Goal: Information Seeking & Learning: Learn about a topic

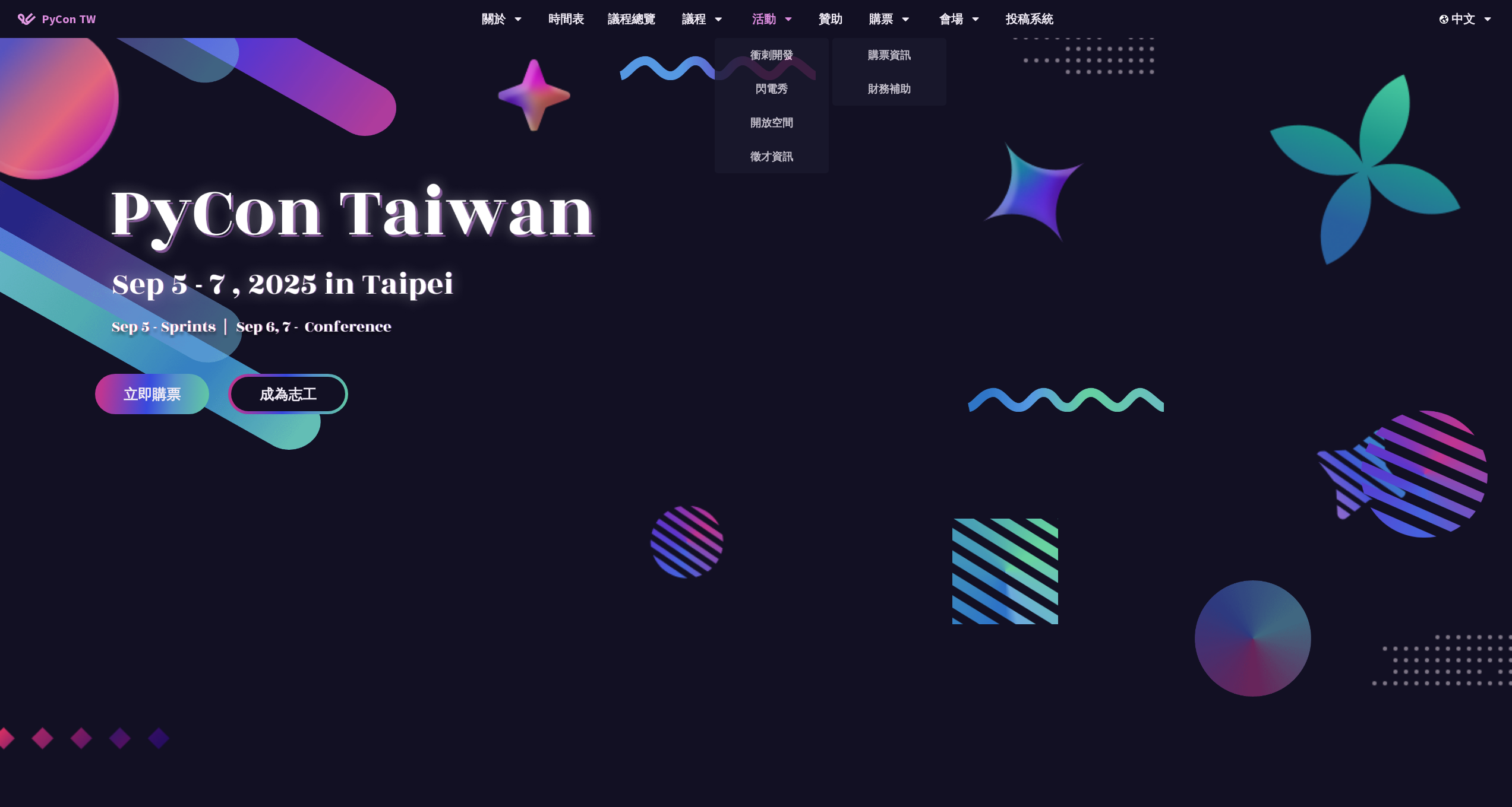
click at [781, 28] on div "活動" at bounding box center [772, 19] width 41 height 38
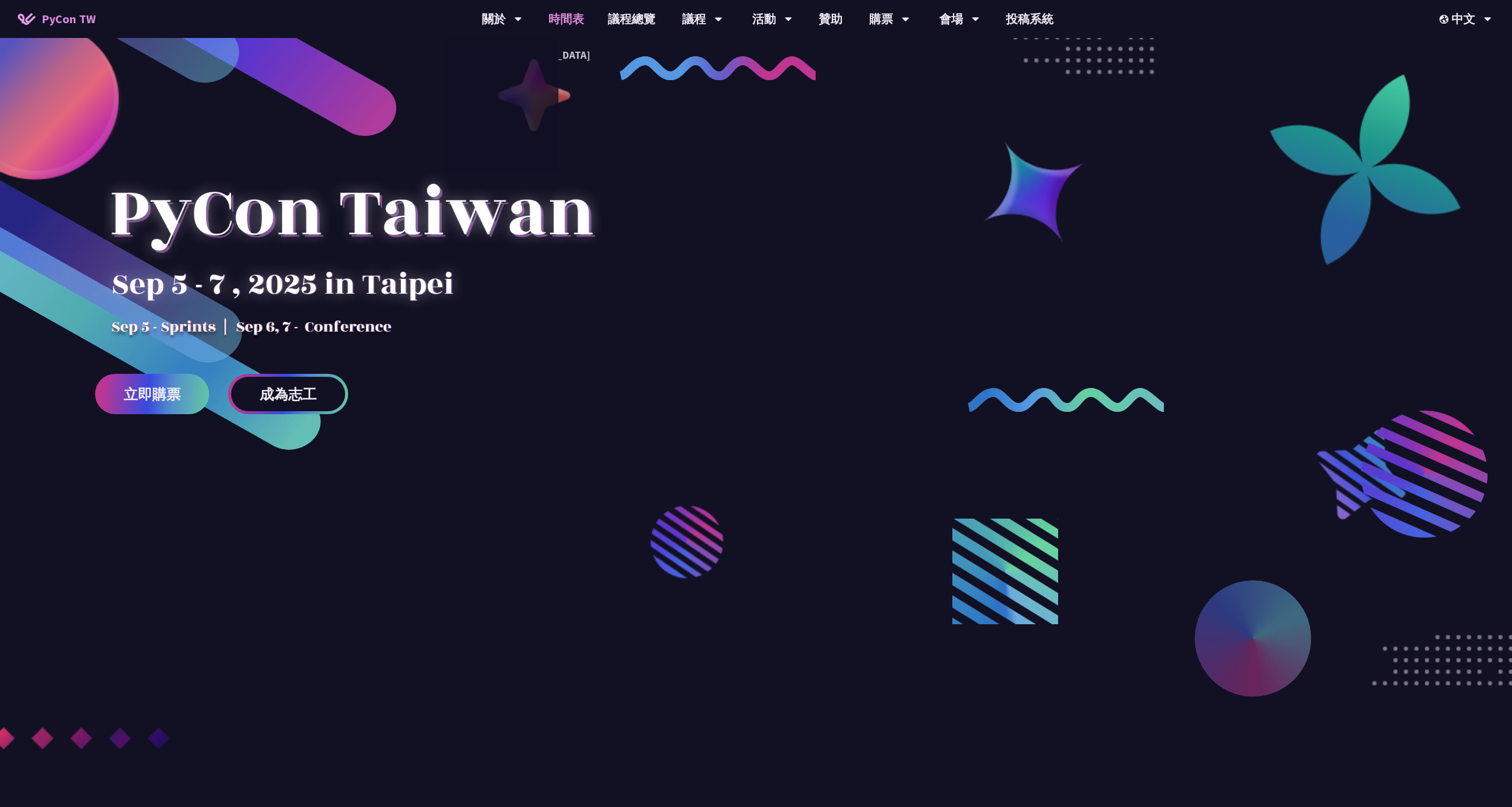
click at [567, 24] on link "時間表" at bounding box center [565, 19] width 59 height 38
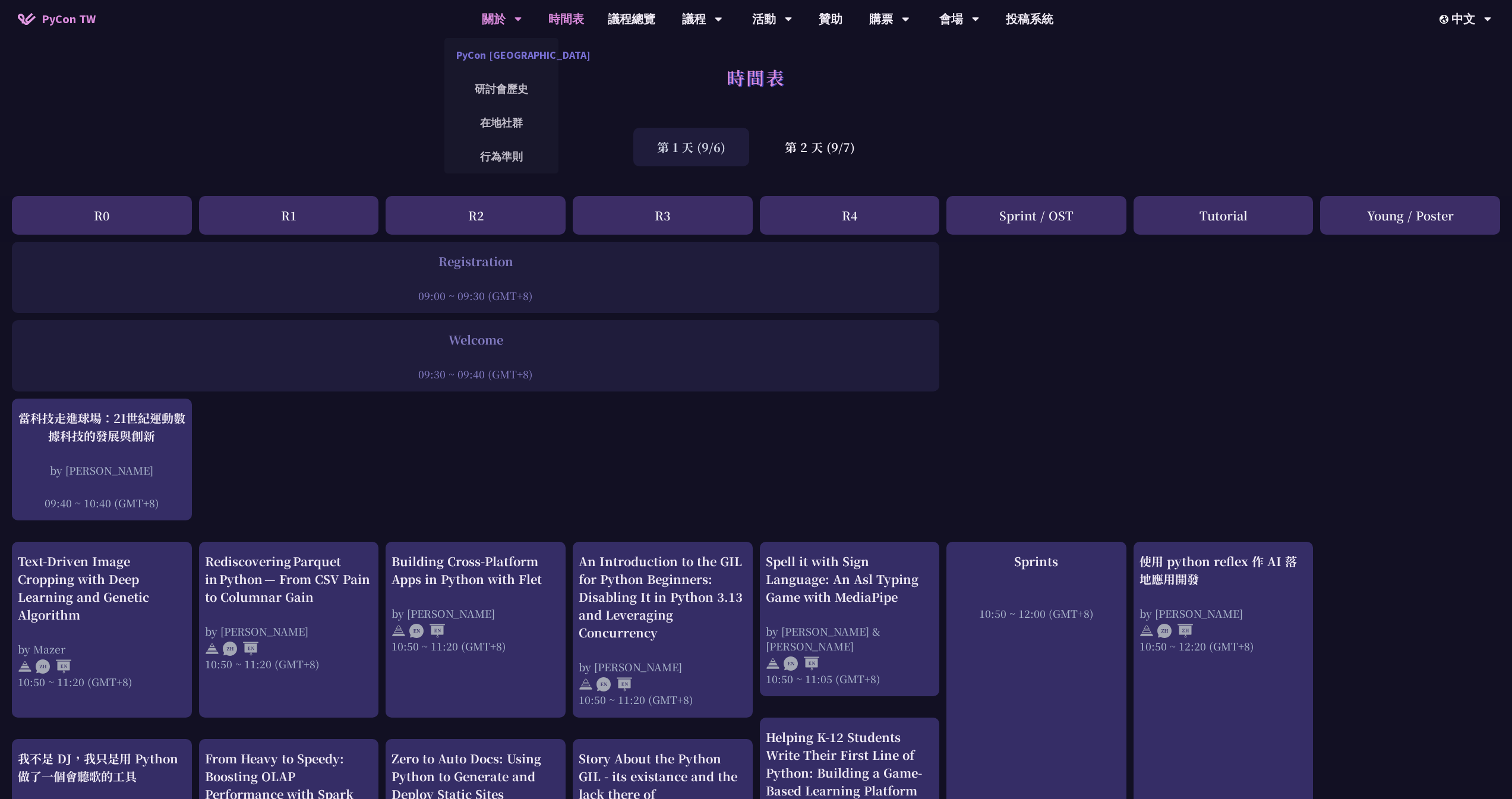
click at [527, 58] on link "PyCon [GEOGRAPHIC_DATA]" at bounding box center [501, 54] width 114 height 28
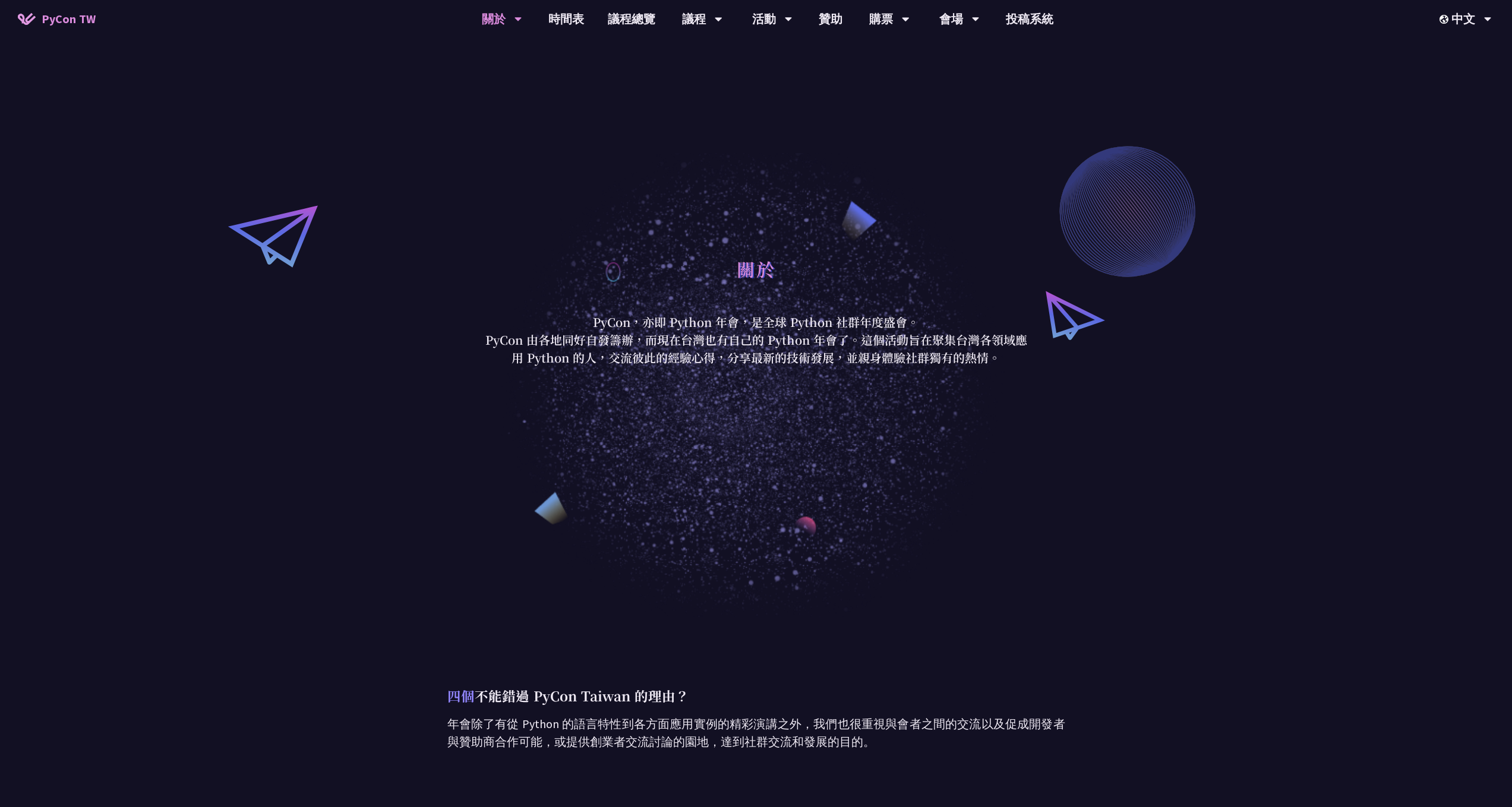
click at [62, 19] on span "PyCon TW" at bounding box center [68, 19] width 54 height 18
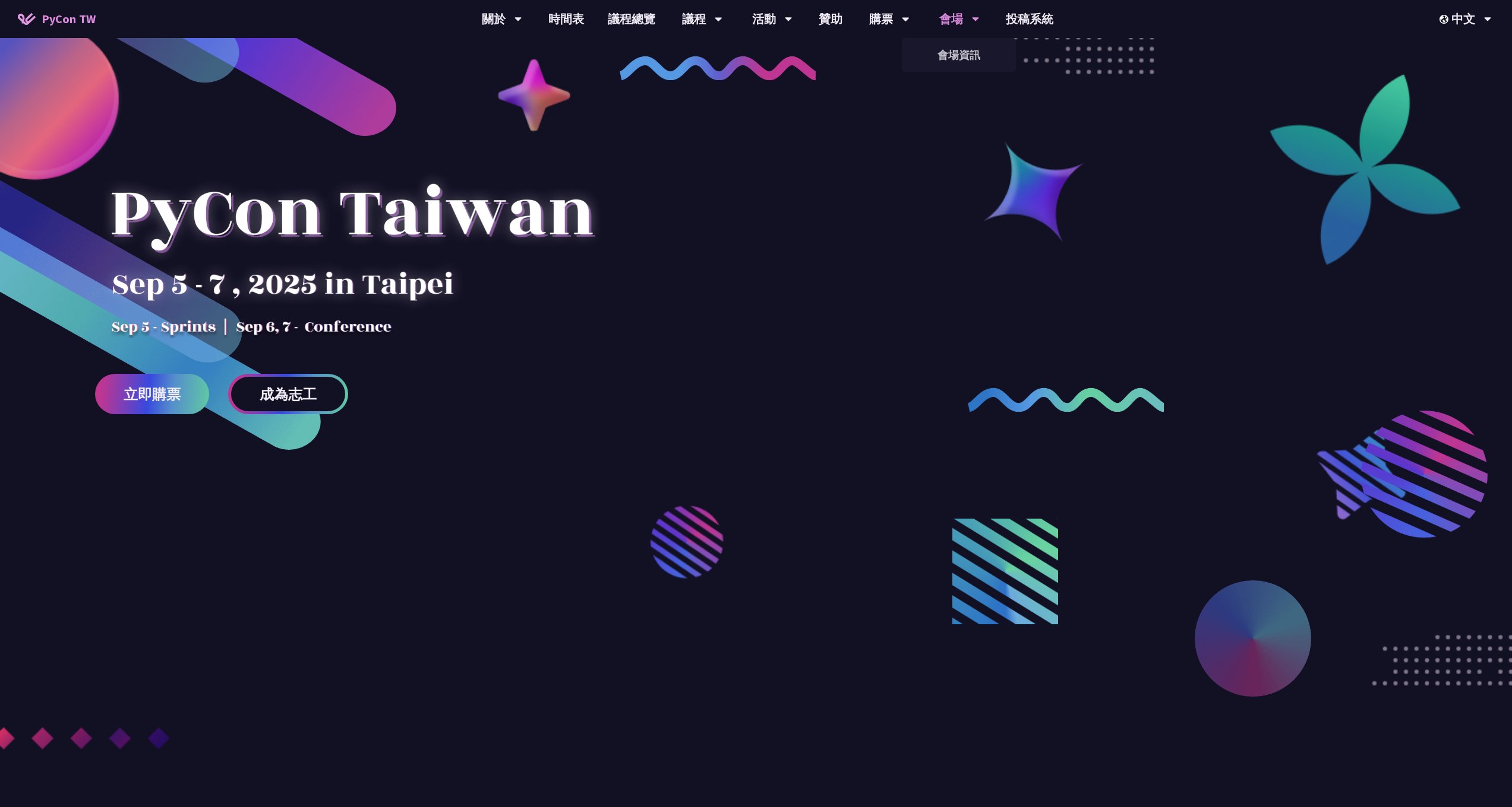
click at [959, 19] on div "會場" at bounding box center [959, 19] width 41 height 38
click at [959, 49] on link "會場資訊" at bounding box center [958, 54] width 114 height 27
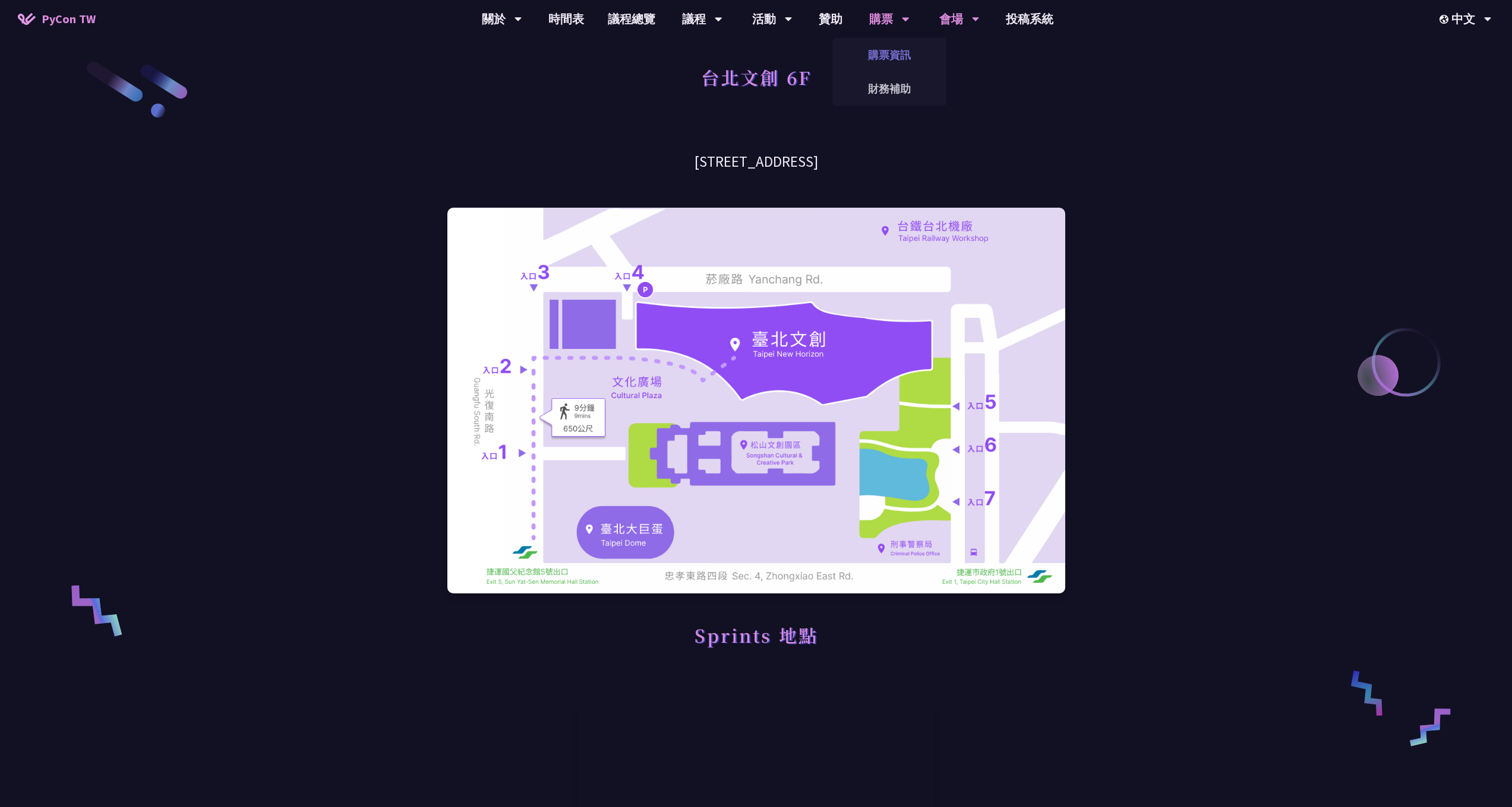
click at [883, 60] on link "購票資訊" at bounding box center [889, 54] width 114 height 27
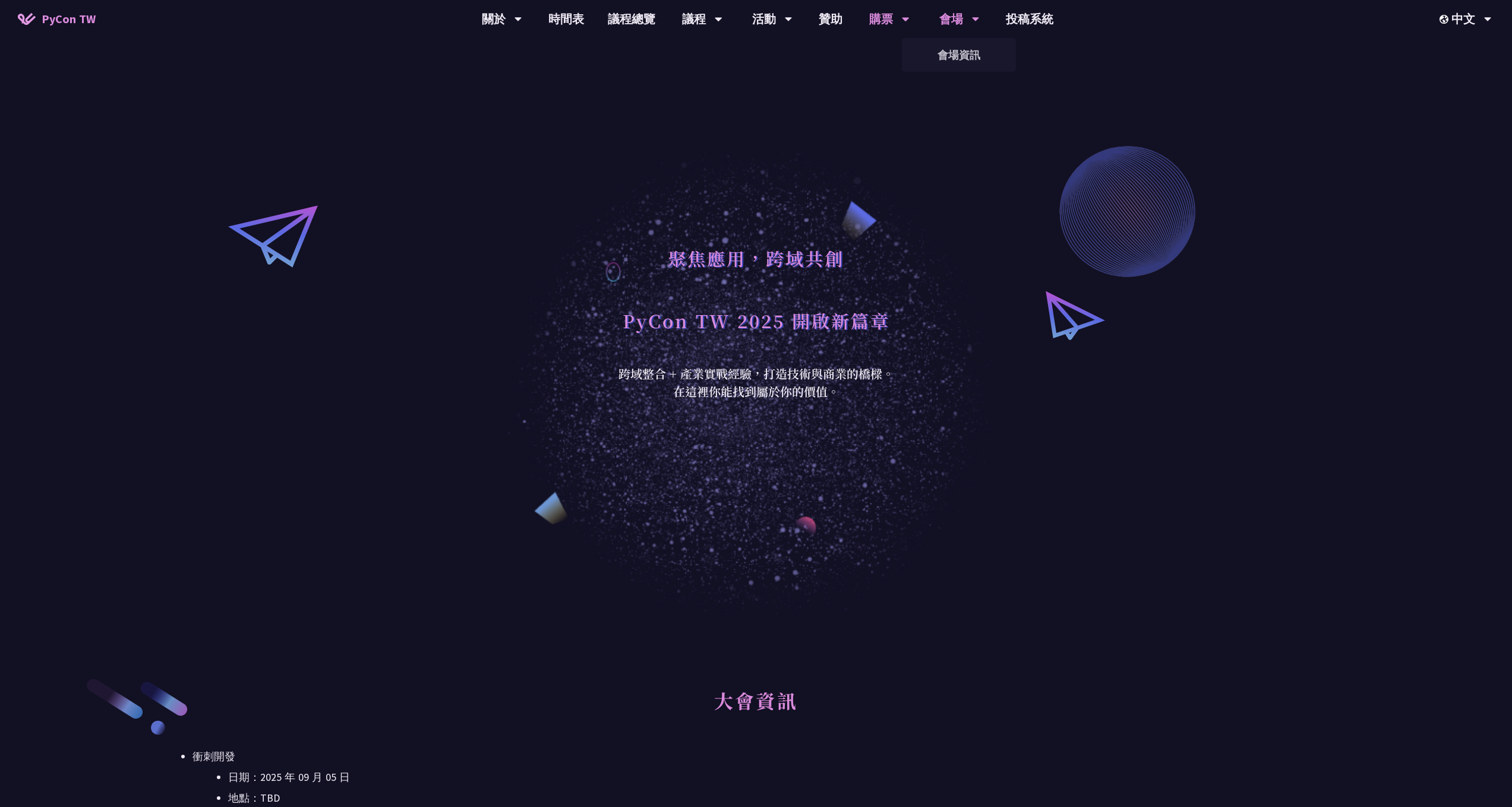
click at [973, 22] on icon at bounding box center [975, 19] width 8 height 12
click at [953, 52] on link "會場資訊" at bounding box center [958, 54] width 114 height 27
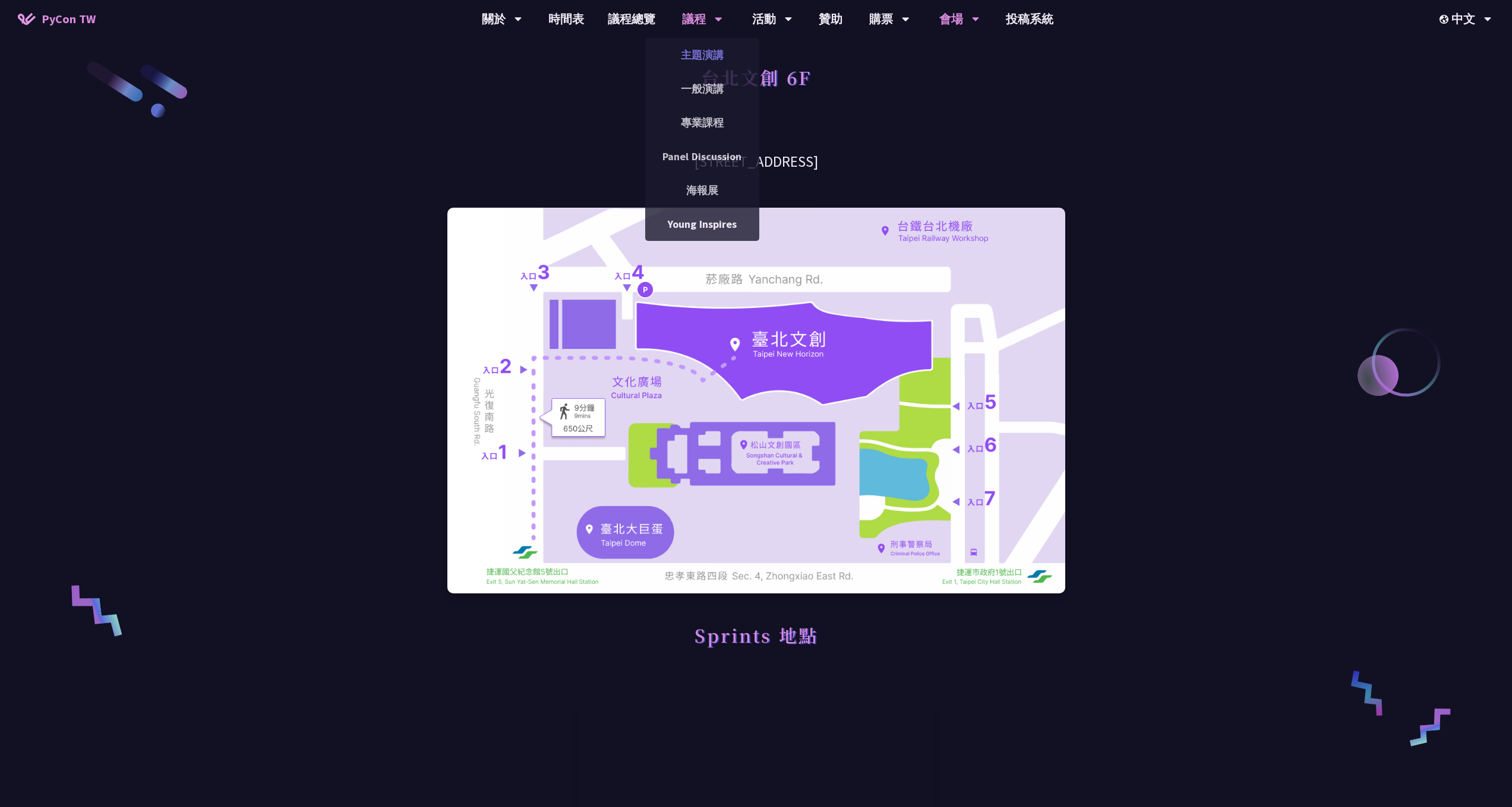
click at [680, 48] on link "主題演講" at bounding box center [702, 54] width 114 height 27
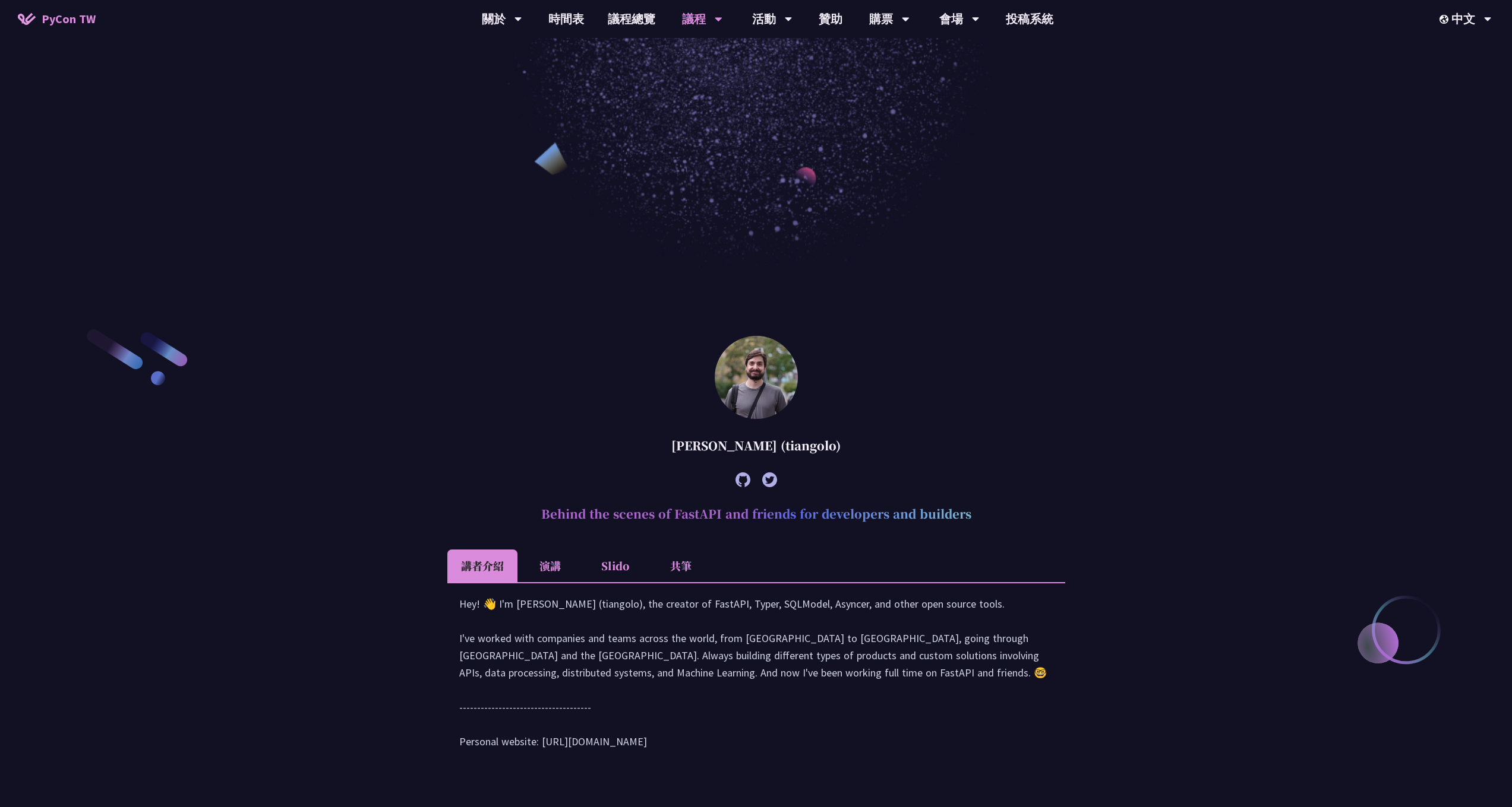
scroll to position [376, 0]
